Goal: Task Accomplishment & Management: Complete application form

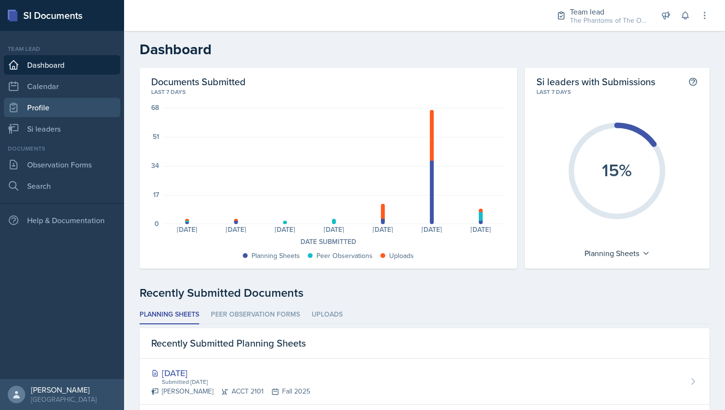
click at [72, 114] on link "Profile" at bounding box center [62, 107] width 116 height 19
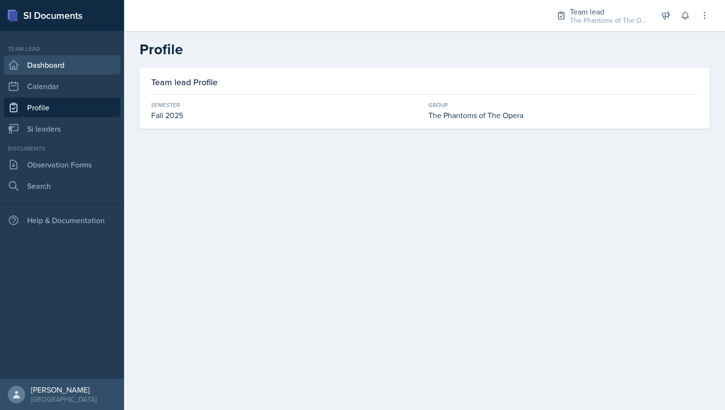
click at [78, 64] on link "Dashboard" at bounding box center [62, 64] width 116 height 19
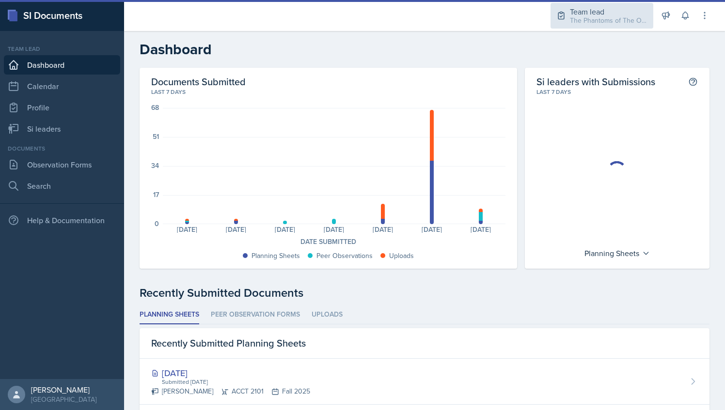
click at [606, 15] on div "Team lead" at bounding box center [609, 12] width 78 height 12
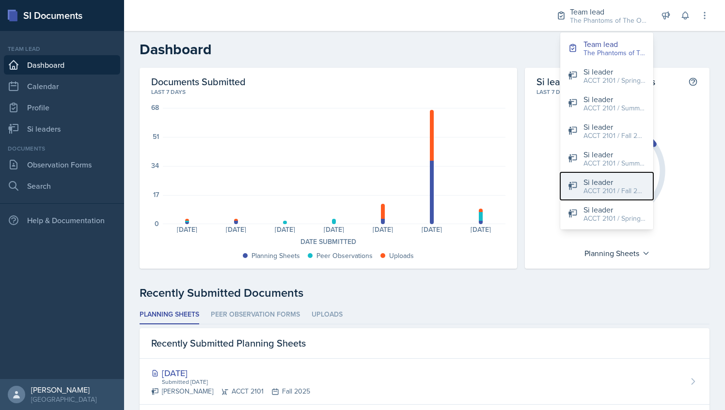
click at [612, 183] on div "Si leader" at bounding box center [614, 182] width 62 height 12
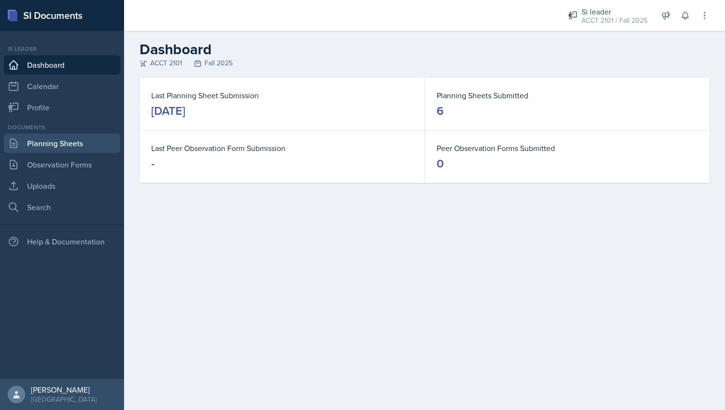
click at [77, 141] on link "Planning Sheets" at bounding box center [62, 143] width 116 height 19
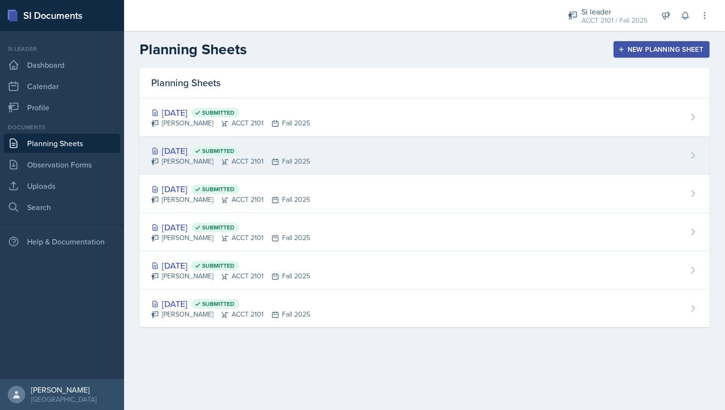
click at [343, 145] on div "[DATE] Submitted [PERSON_NAME] ACCT 2101 Fall 2025" at bounding box center [425, 156] width 570 height 38
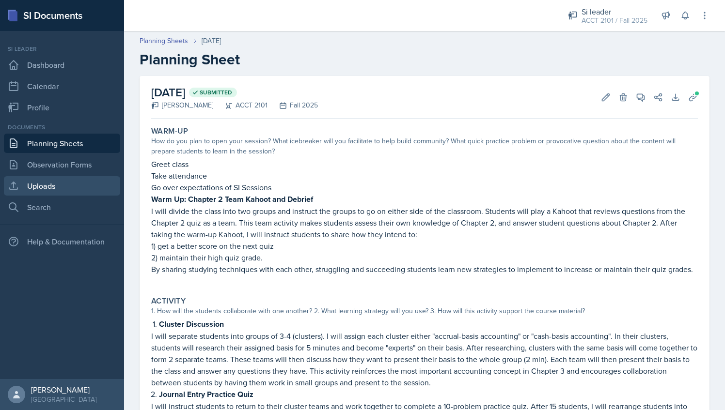
click at [84, 182] on link "Uploads" at bounding box center [62, 185] width 116 height 19
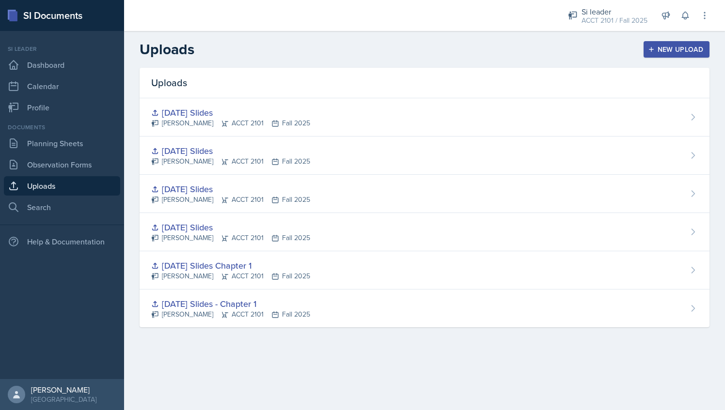
click at [664, 47] on div "New Upload" at bounding box center [677, 50] width 54 height 8
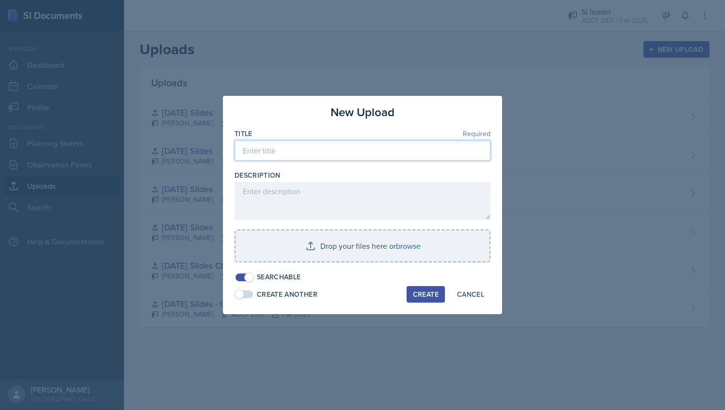
click at [303, 150] on input at bounding box center [363, 151] width 256 height 20
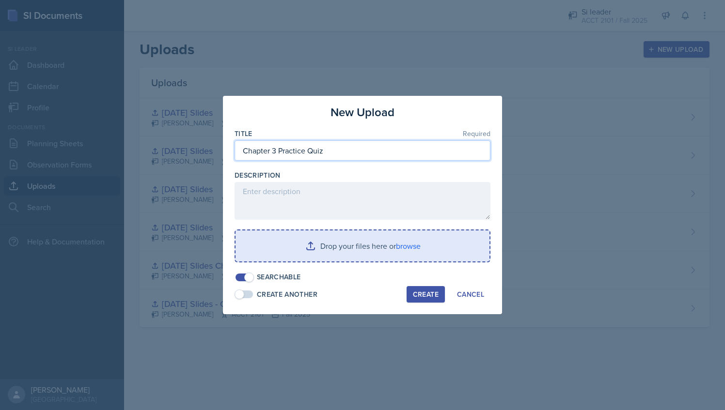
type input "Chapter 3 Practice Quiz"
click at [359, 239] on input "file" at bounding box center [362, 246] width 254 height 31
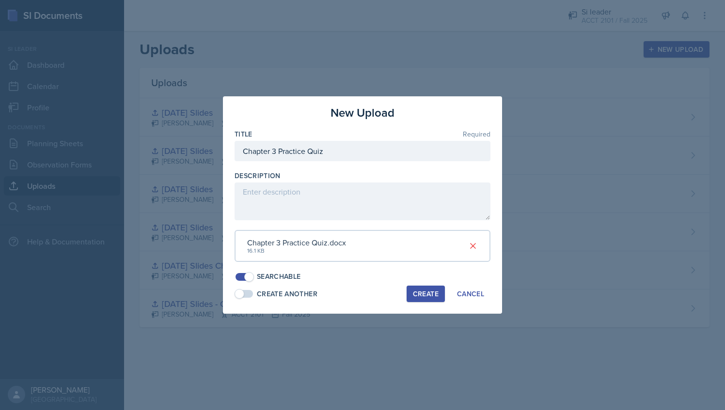
click at [431, 301] on button "Create" at bounding box center [426, 294] width 38 height 16
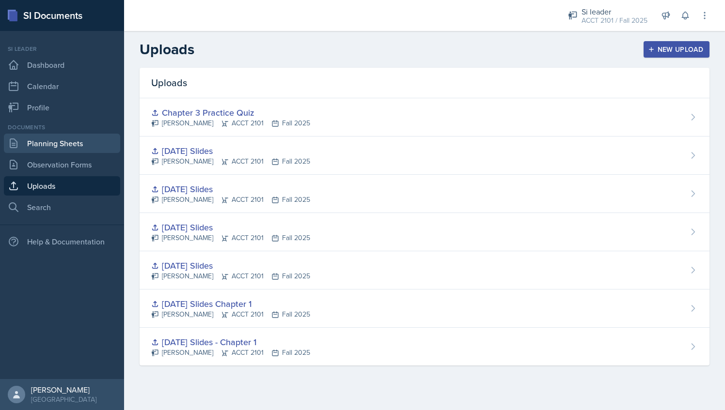
click at [75, 152] on link "Planning Sheets" at bounding box center [62, 143] width 116 height 19
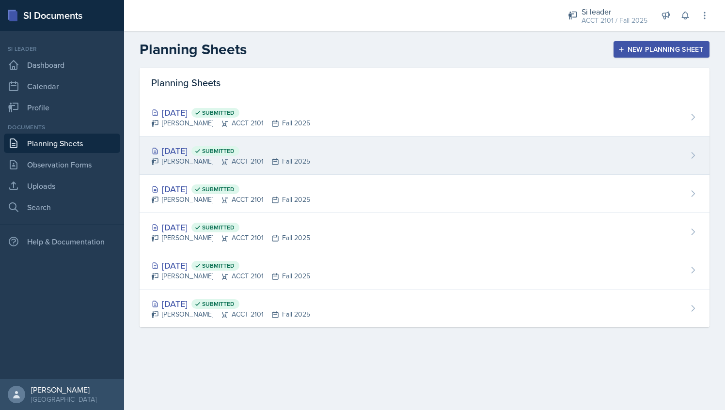
click at [294, 139] on div "[DATE] Submitted [PERSON_NAME] ACCT 2101 Fall 2025" at bounding box center [425, 156] width 570 height 38
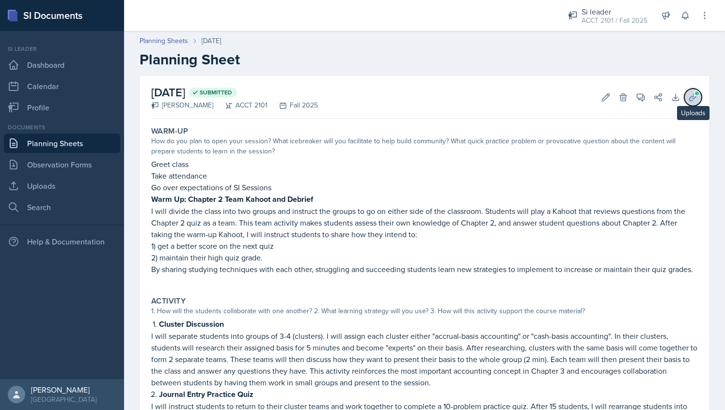
click at [689, 97] on icon at bounding box center [692, 97] width 7 height 7
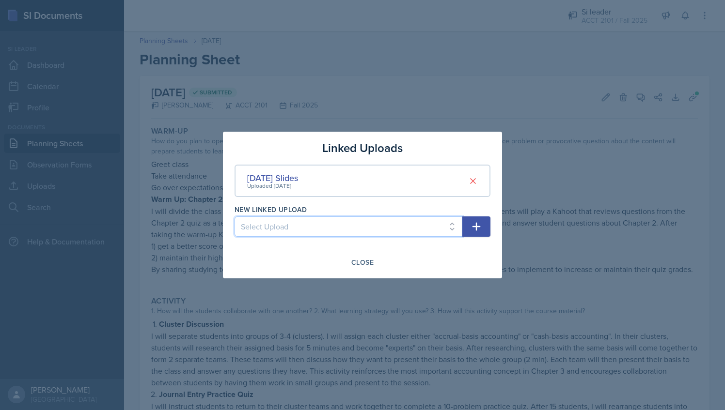
click at [410, 232] on select "Select Upload [DATE] Slides - Chapter 1 [DATE] Slides Chapter 1 [DATE] Slides […" at bounding box center [349, 227] width 228 height 20
select select "c7a90bfe-ef49-4b0c-99b8-31cc5d2e0e34"
click at [235, 217] on select "Select Upload [DATE] Slides - Chapter 1 [DATE] Slides Chapter 1 [DATE] Slides […" at bounding box center [349, 227] width 228 height 20
click at [477, 227] on icon "button" at bounding box center [476, 227] width 8 height 8
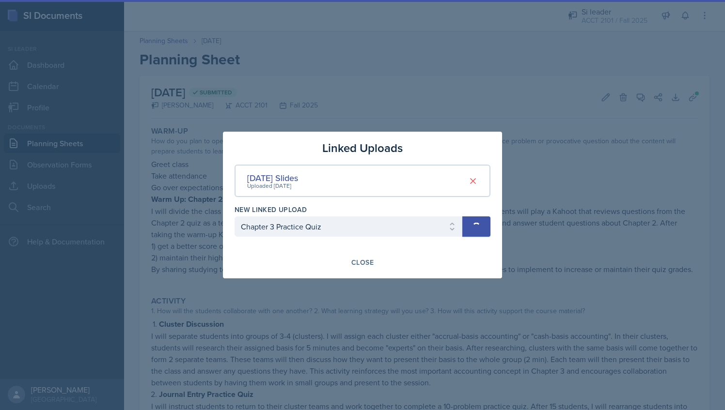
select select
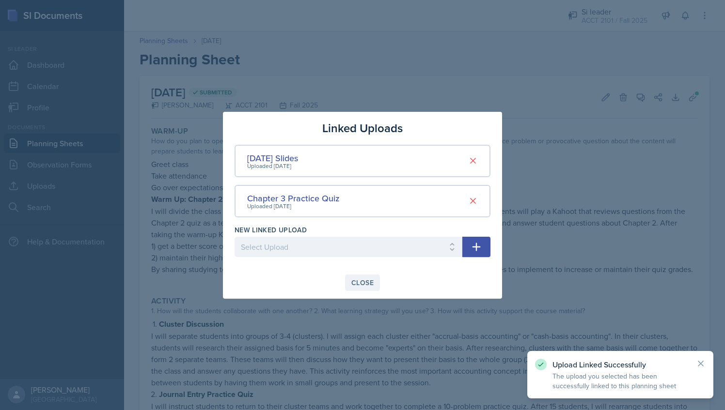
click at [359, 282] on div "Close" at bounding box center [362, 283] width 22 height 8
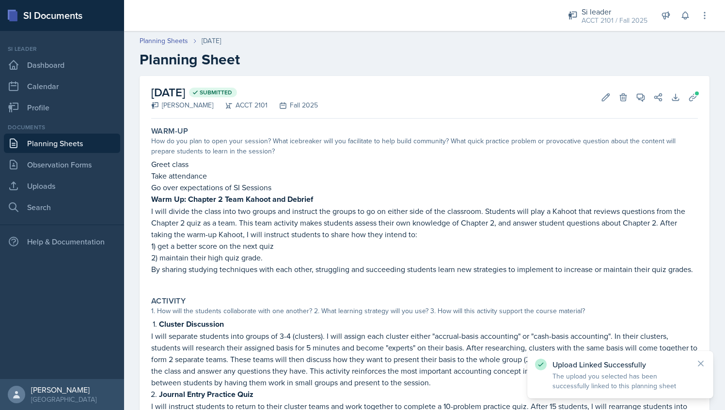
click at [73, 142] on link "Planning Sheets" at bounding box center [62, 143] width 116 height 19
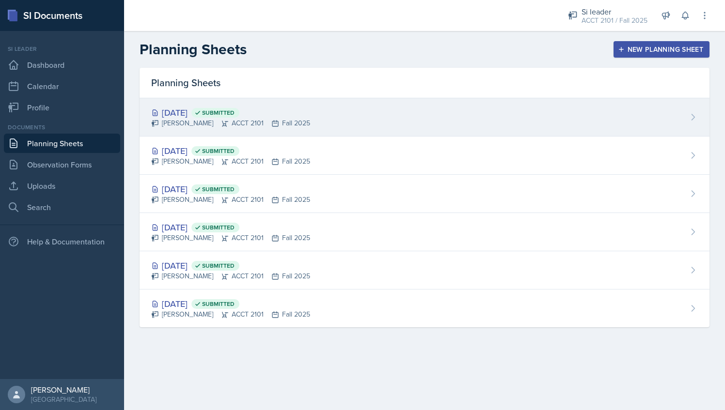
click at [192, 118] on div "[PERSON_NAME] ACCT 2101 Fall 2025" at bounding box center [230, 123] width 159 height 10
